Goal: Task Accomplishment & Management: Use online tool/utility

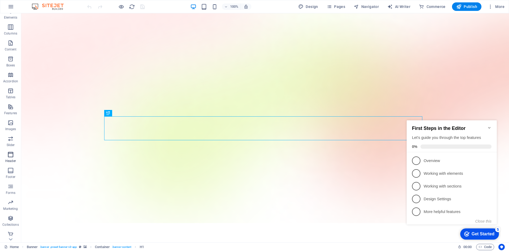
scroll to position [26, 0]
click at [483, 233] on div "Get Started" at bounding box center [483, 233] width 23 height 5
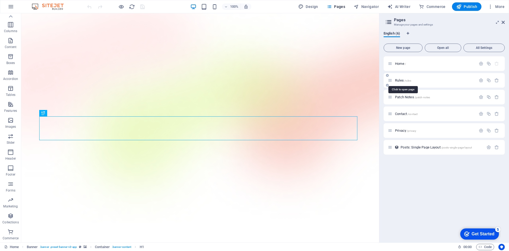
click at [398, 81] on span "Rules /rules" at bounding box center [403, 80] width 16 height 4
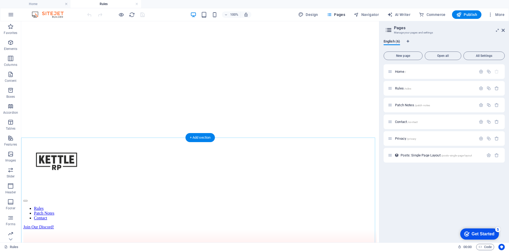
scroll to position [0, 0]
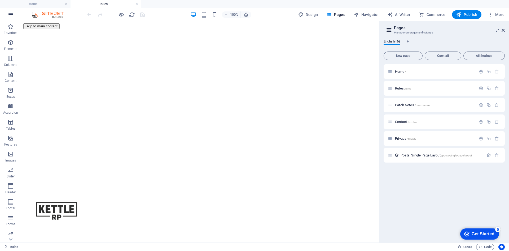
click at [6, 14] on button "button" at bounding box center [11, 14] width 13 height 13
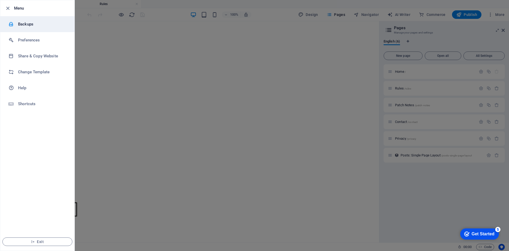
click at [34, 27] on h6 "Backups" at bounding box center [42, 24] width 49 height 6
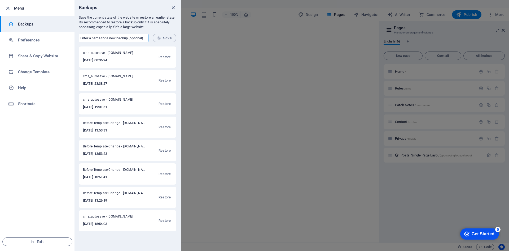
click at [121, 40] on input "text" at bounding box center [114, 38] width 70 height 8
type input "ALEX MANUAL SAVE"
click at [171, 37] on span "Save" at bounding box center [164, 38] width 15 height 4
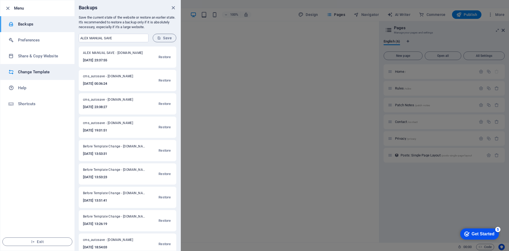
click at [37, 71] on h6 "Change Template" at bounding box center [42, 72] width 49 height 6
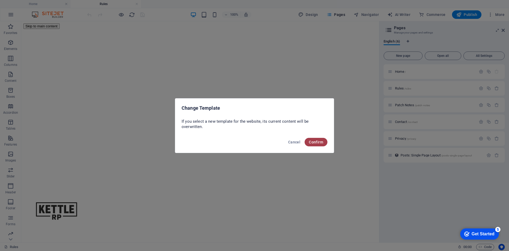
click at [322, 142] on span "Confirm" at bounding box center [316, 142] width 14 height 4
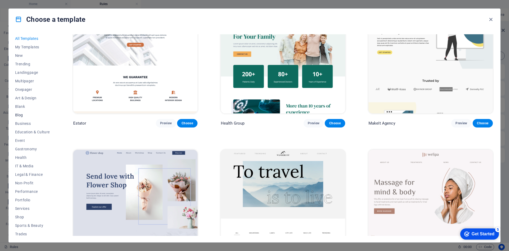
click at [21, 114] on span "Blog" at bounding box center [32, 115] width 35 height 4
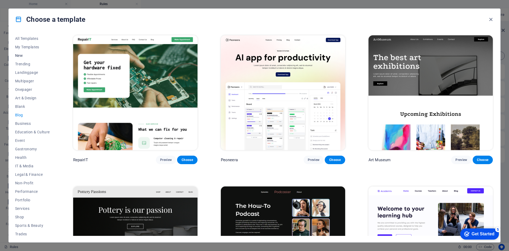
click at [27, 57] on span "New" at bounding box center [32, 55] width 35 height 4
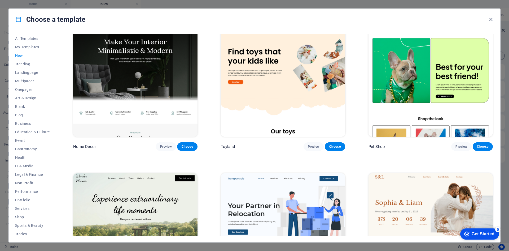
scroll to position [318, 0]
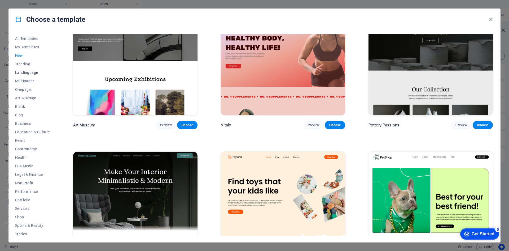
click at [22, 73] on span "Landingpage" at bounding box center [32, 72] width 35 height 4
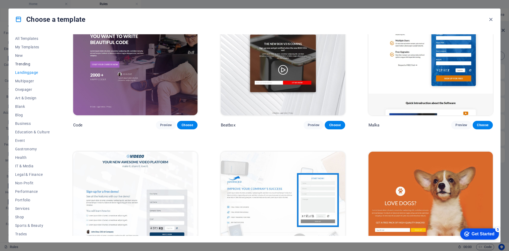
click at [21, 67] on button "Trending" at bounding box center [32, 64] width 35 height 8
